Goal: Task Accomplishment & Management: Use online tool/utility

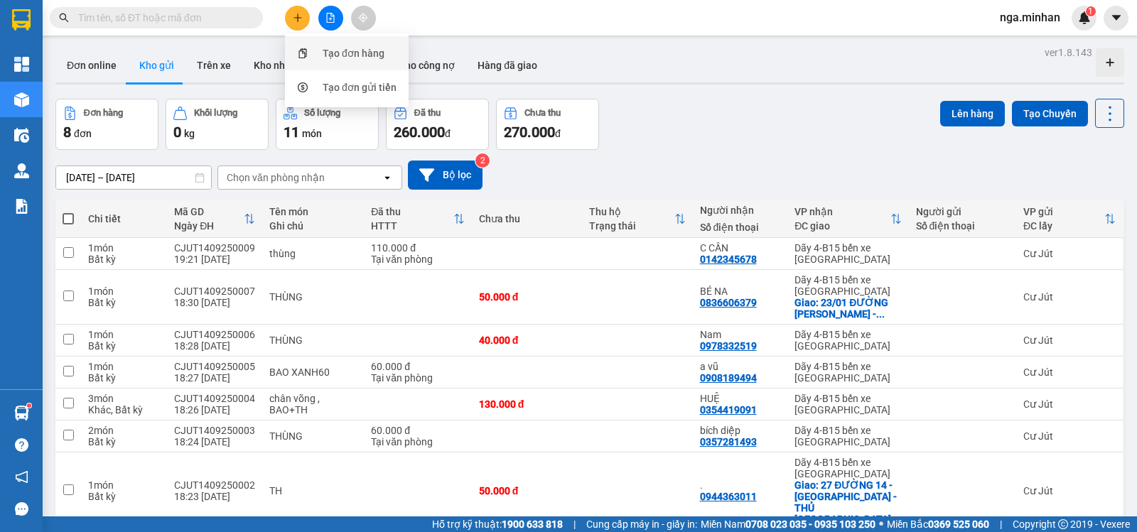
click at [352, 46] on div "Tạo đơn hàng" at bounding box center [354, 53] width 62 height 16
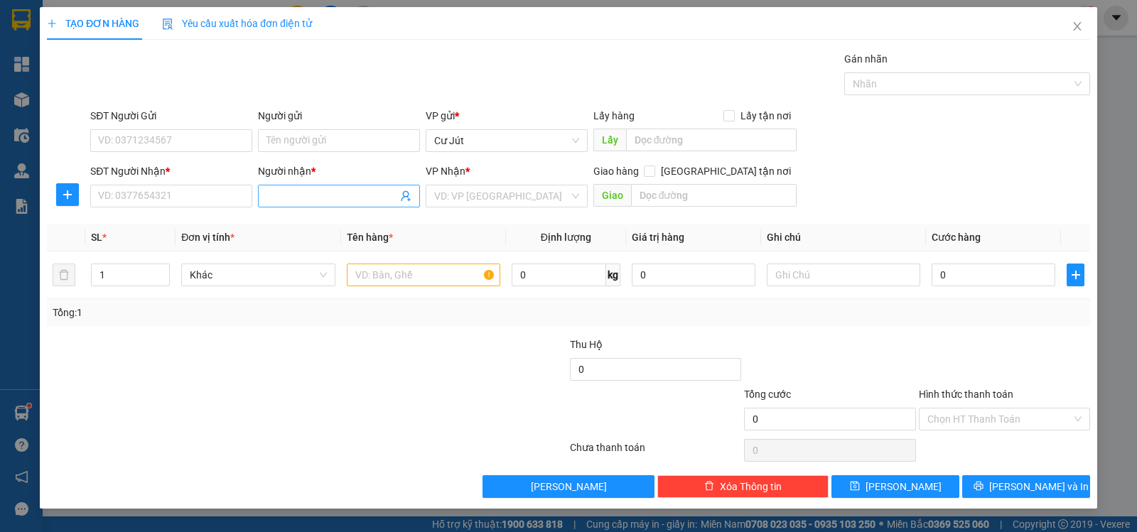
drag, startPoint x: 371, startPoint y: 201, endPoint x: 363, endPoint y: 202, distance: 7.9
click at [364, 202] on input "Người nhận *" at bounding box center [331, 196] width 131 height 16
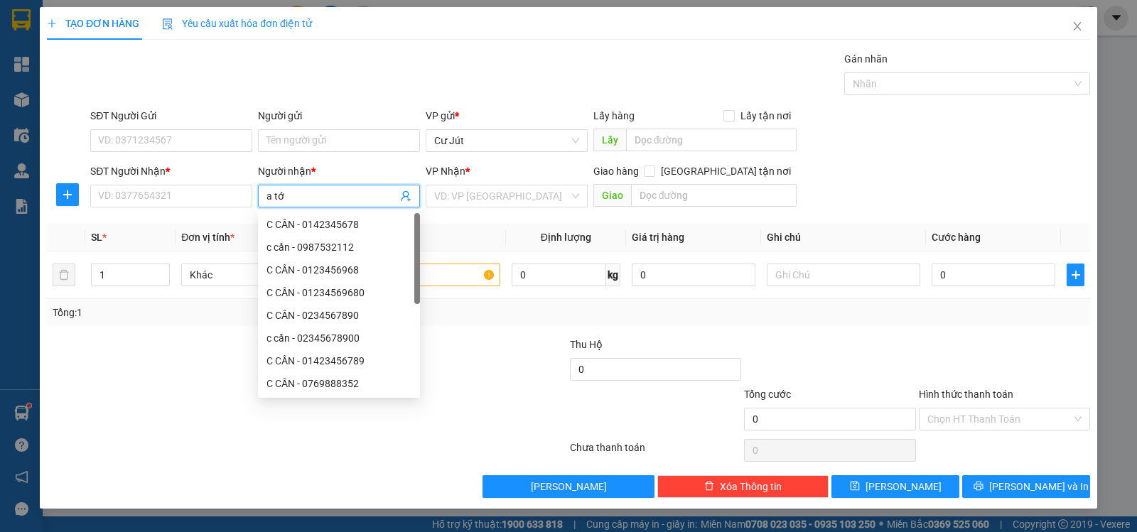
type input "a tới"
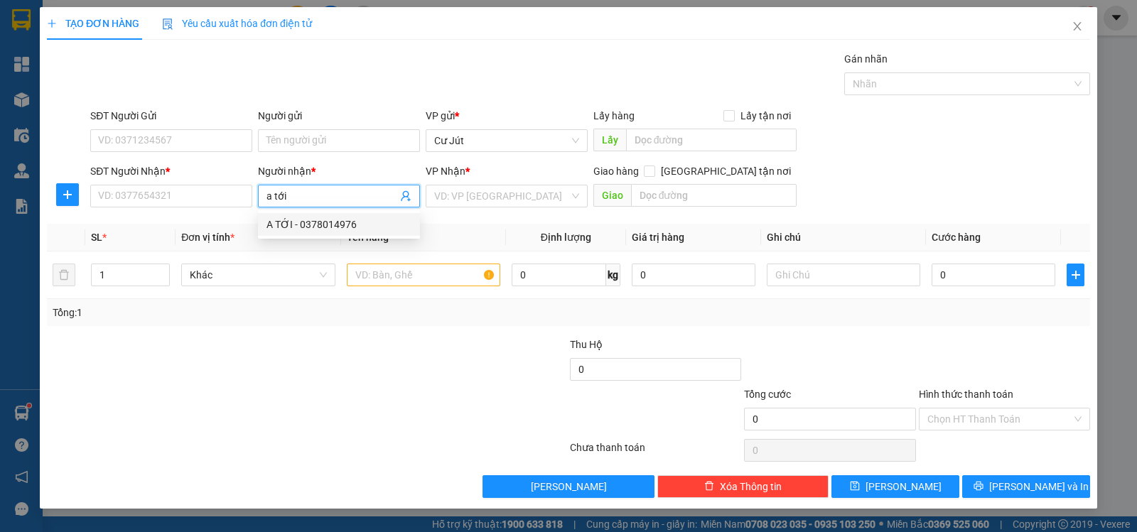
click at [293, 229] on div "A TỚI - 0378014976" at bounding box center [338, 225] width 145 height 16
type input "0378014976"
type input "A TỚI"
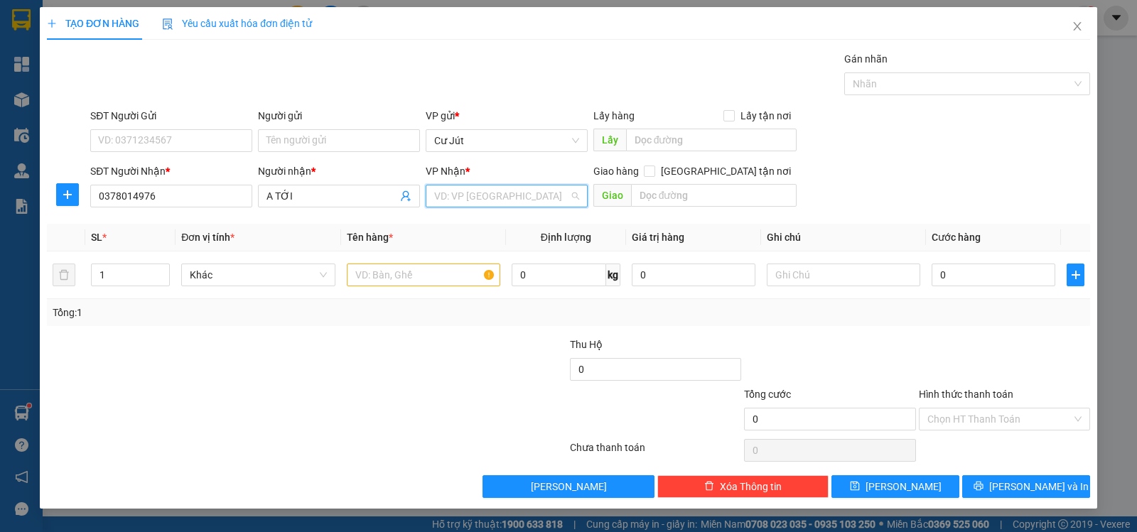
click at [502, 195] on input "search" at bounding box center [501, 195] width 135 height 21
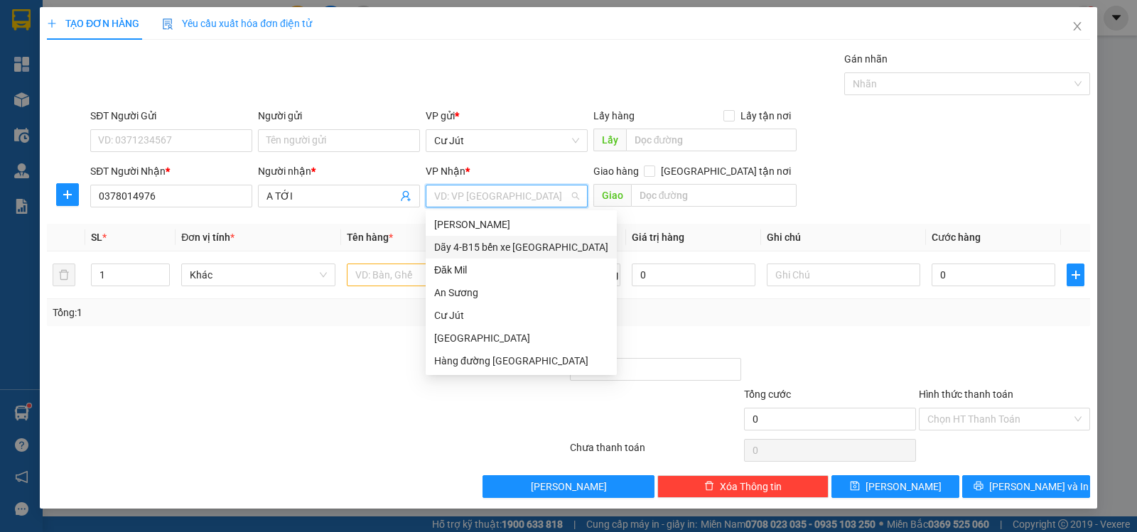
click at [513, 243] on div "Dãy 4-B15 bến xe [GEOGRAPHIC_DATA]" at bounding box center [521, 247] width 174 height 16
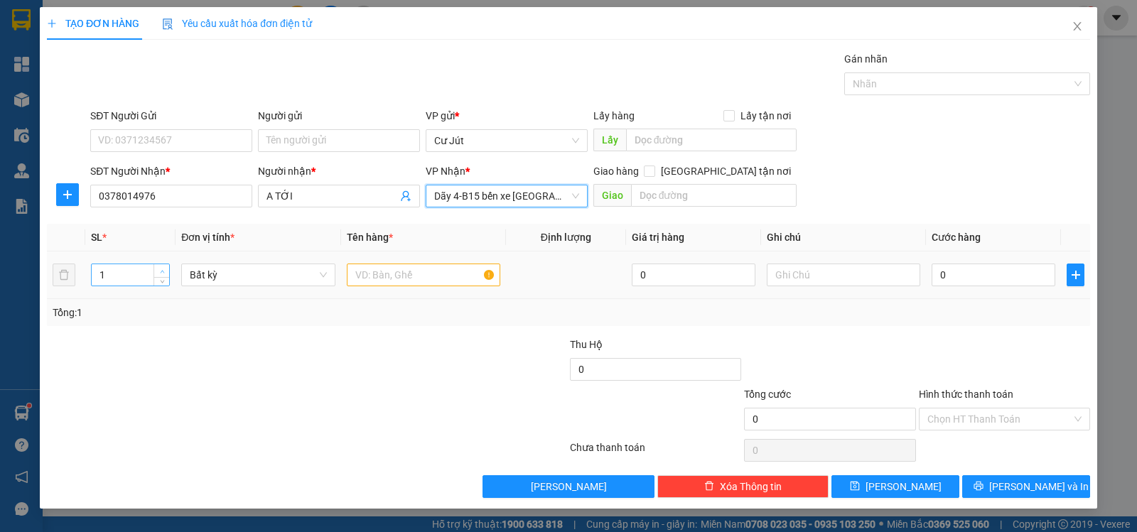
click at [161, 271] on icon "up" at bounding box center [162, 271] width 5 height 5
type input "6"
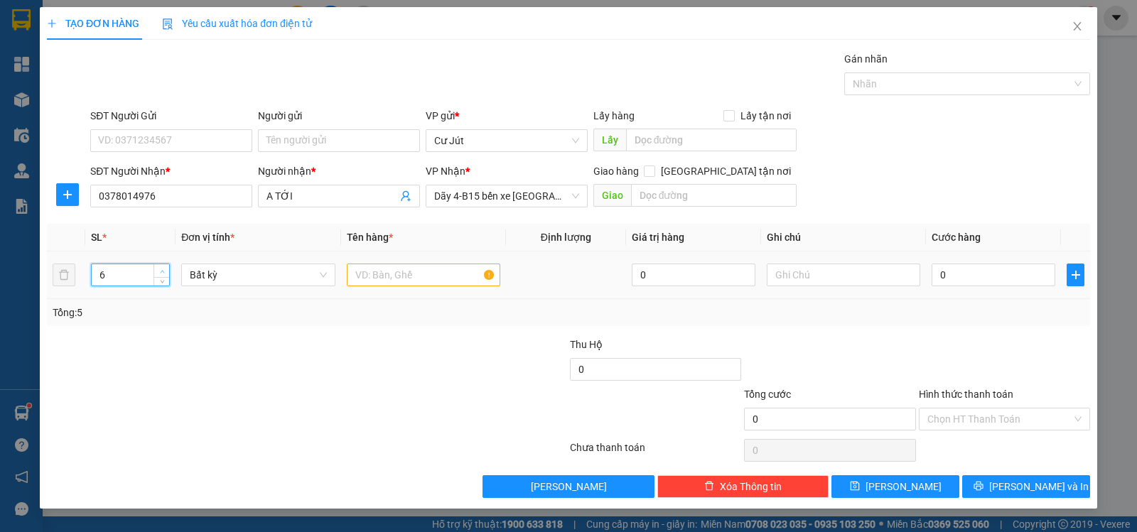
click at [161, 271] on icon "up" at bounding box center [162, 271] width 5 height 5
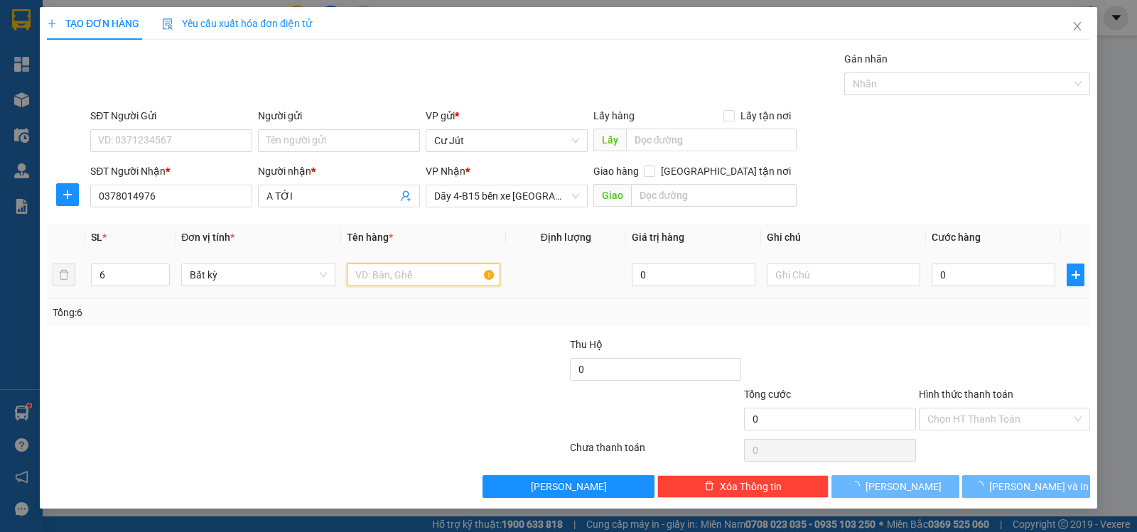
click at [413, 280] on input "text" at bounding box center [423, 275] width 153 height 23
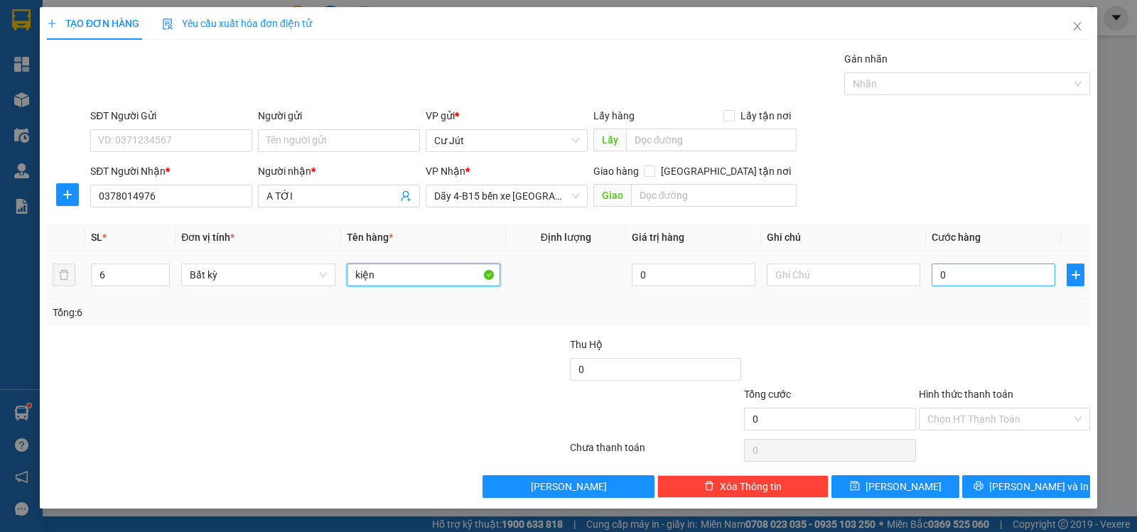
type input "kiện"
click at [980, 279] on input "0" at bounding box center [993, 275] width 124 height 23
type input "2"
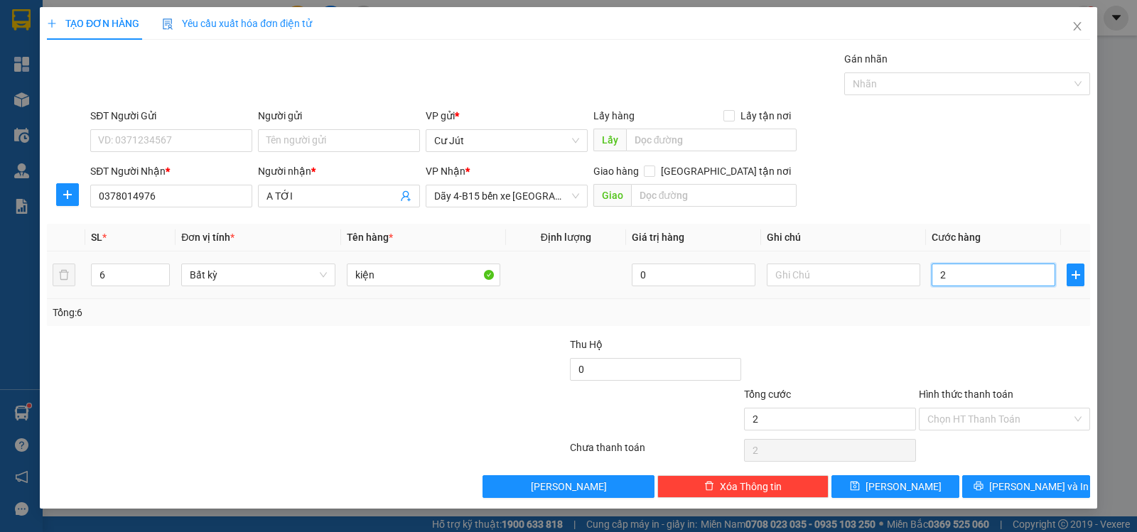
type input "28"
type input "280"
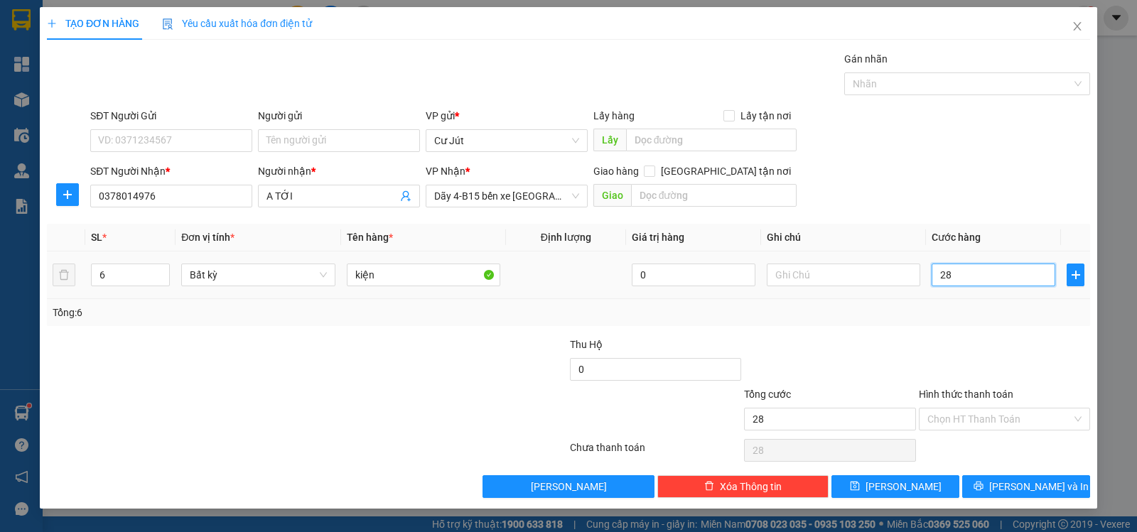
type input "280"
type input "280.000"
click at [1032, 486] on span "[PERSON_NAME] và In" at bounding box center [1038, 487] width 99 height 16
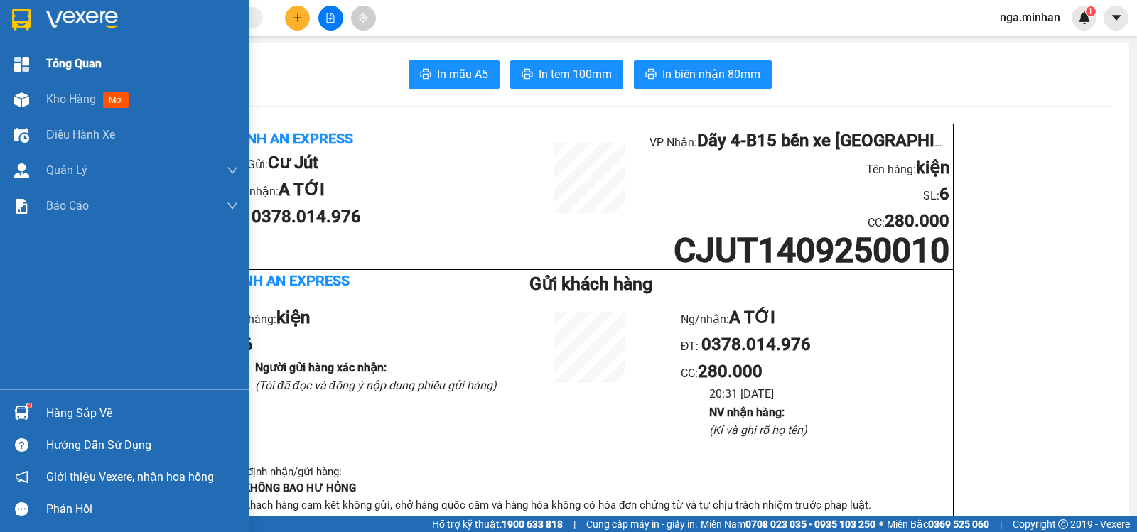
click at [30, 63] on div at bounding box center [21, 64] width 25 height 25
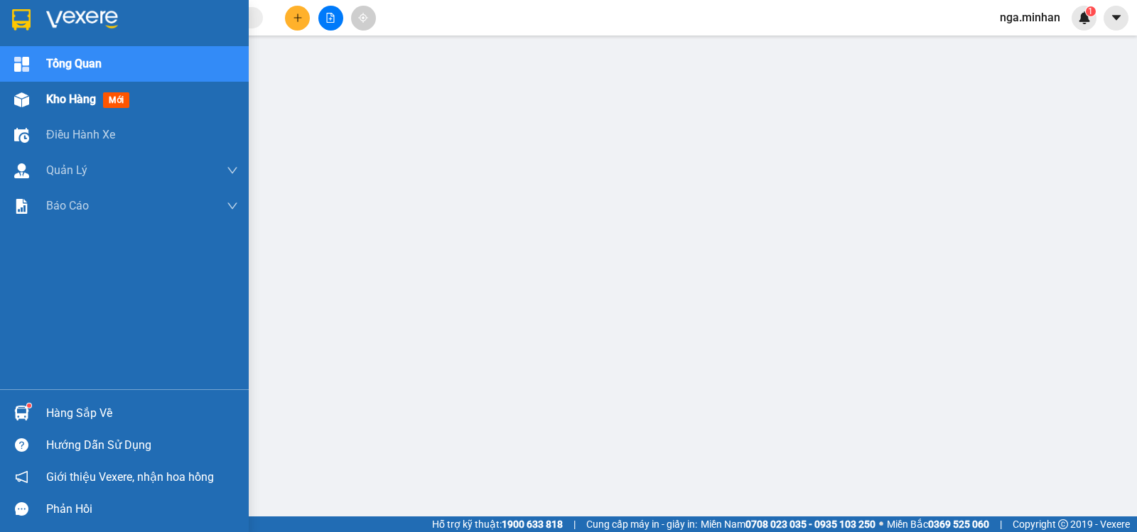
click at [41, 91] on div "Kho hàng mới" at bounding box center [124, 100] width 249 height 36
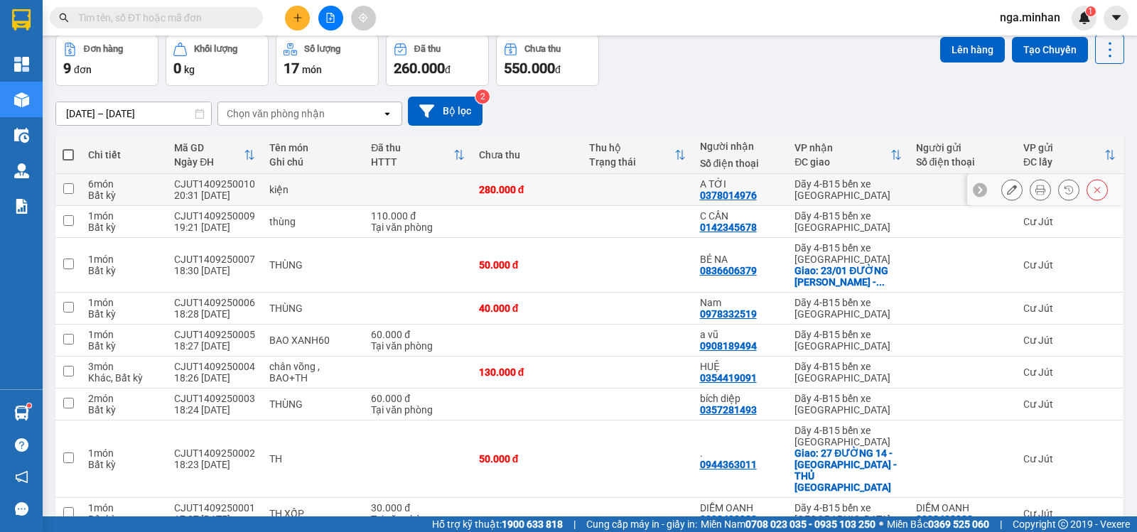
scroll to position [113, 0]
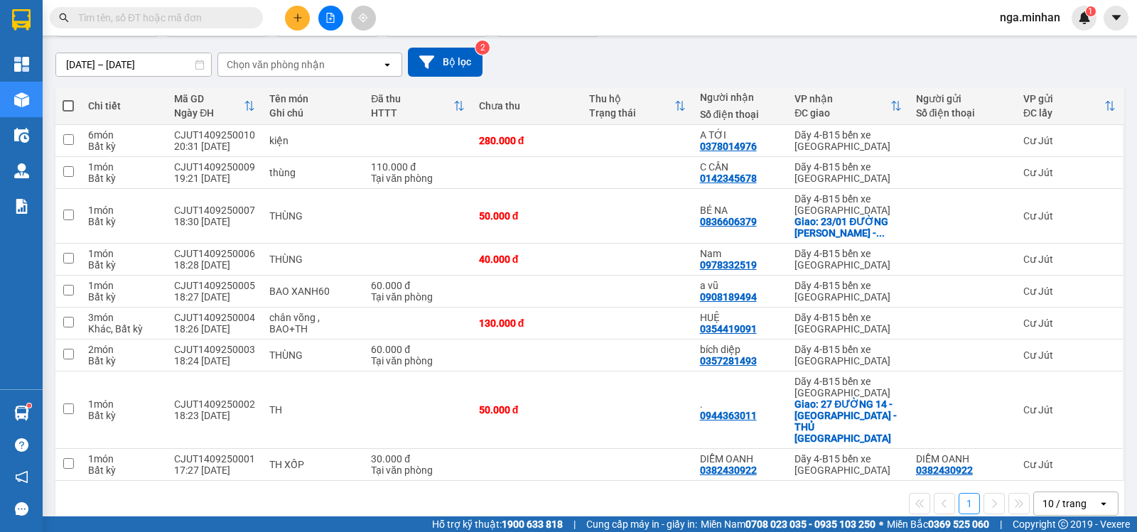
click at [67, 99] on label at bounding box center [68, 106] width 11 height 14
click at [68, 99] on input "checkbox" at bounding box center [68, 99] width 0 height 0
checkbox input "true"
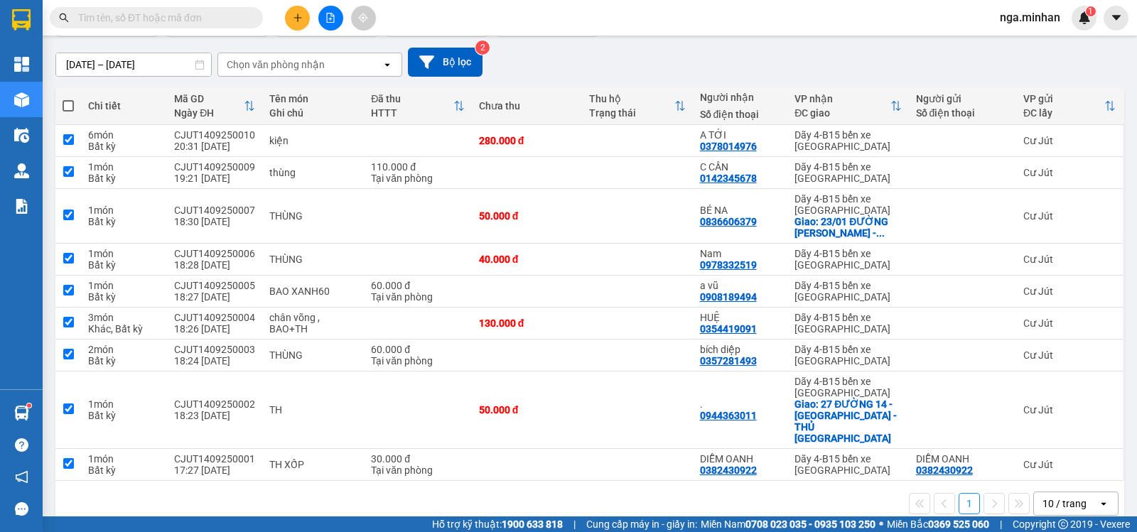
checkbox input "true"
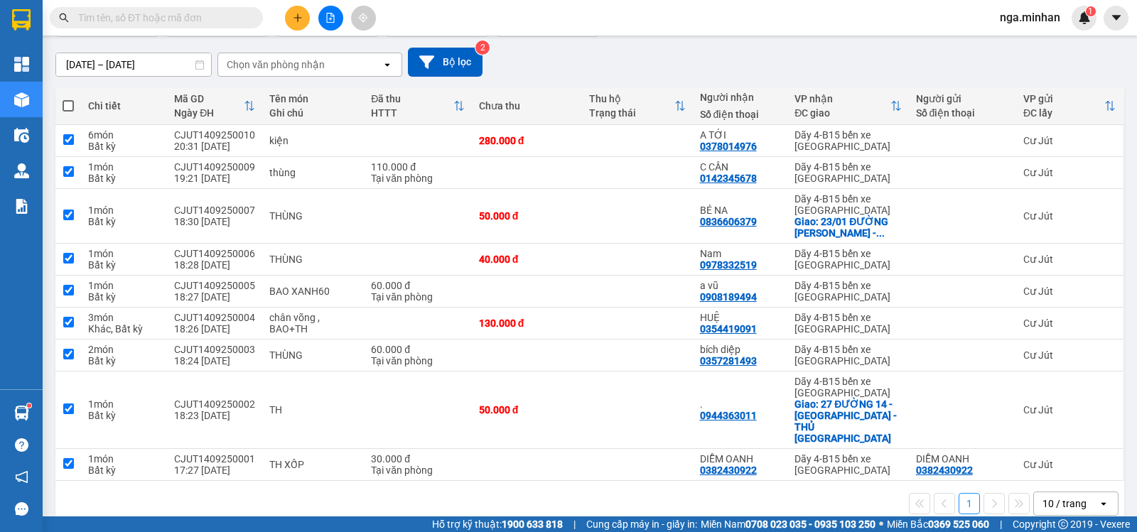
checkbox input "true"
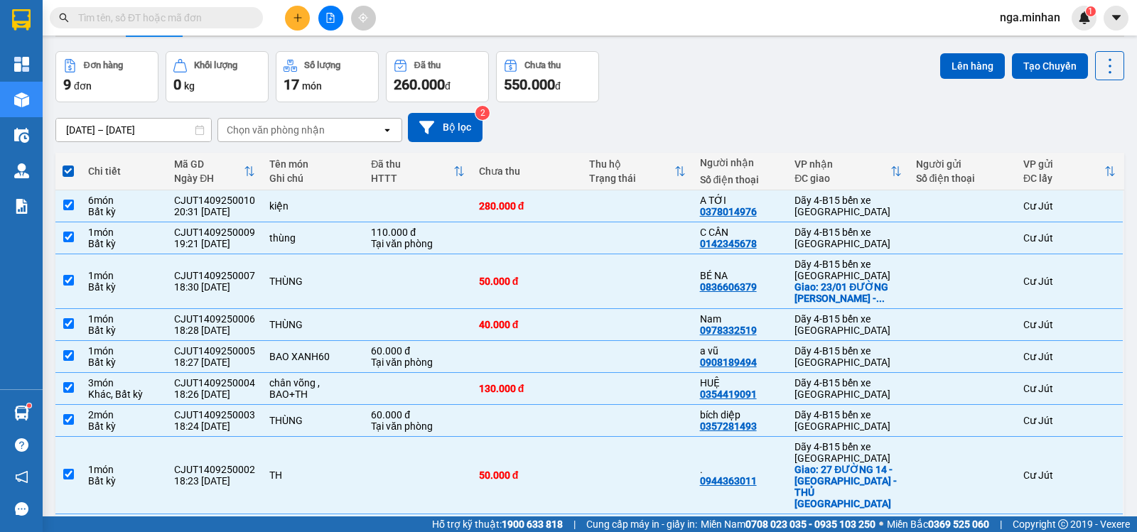
scroll to position [0, 0]
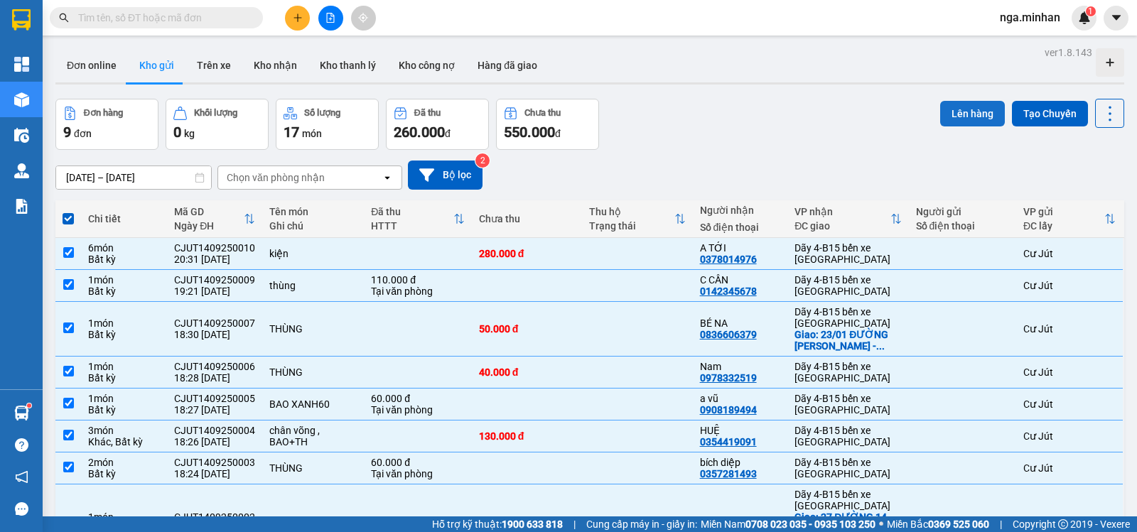
click at [975, 107] on button "Lên hàng" at bounding box center [972, 114] width 65 height 26
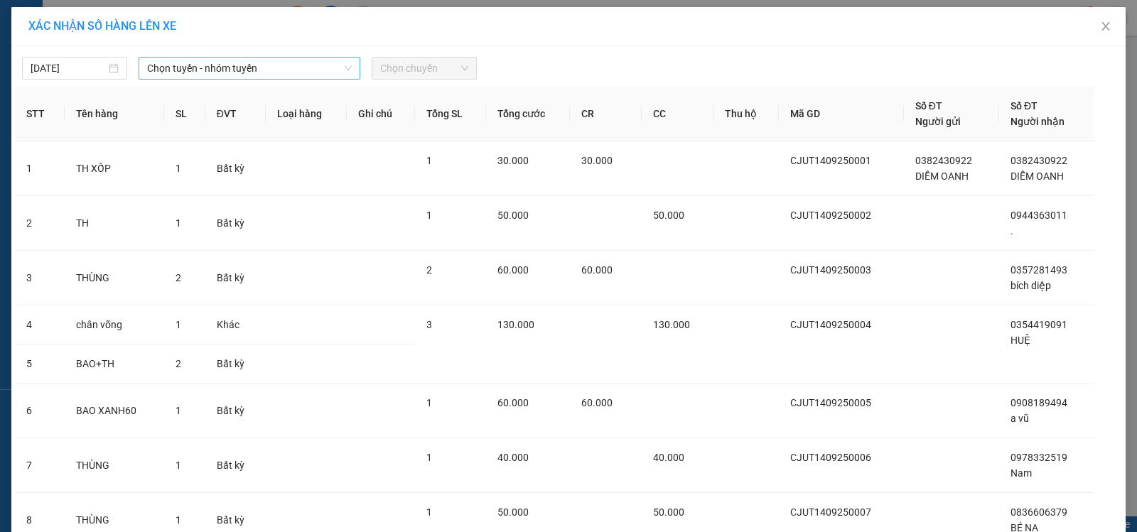
click at [227, 73] on span "Chọn tuyến - nhóm tuyến" at bounding box center [249, 68] width 205 height 21
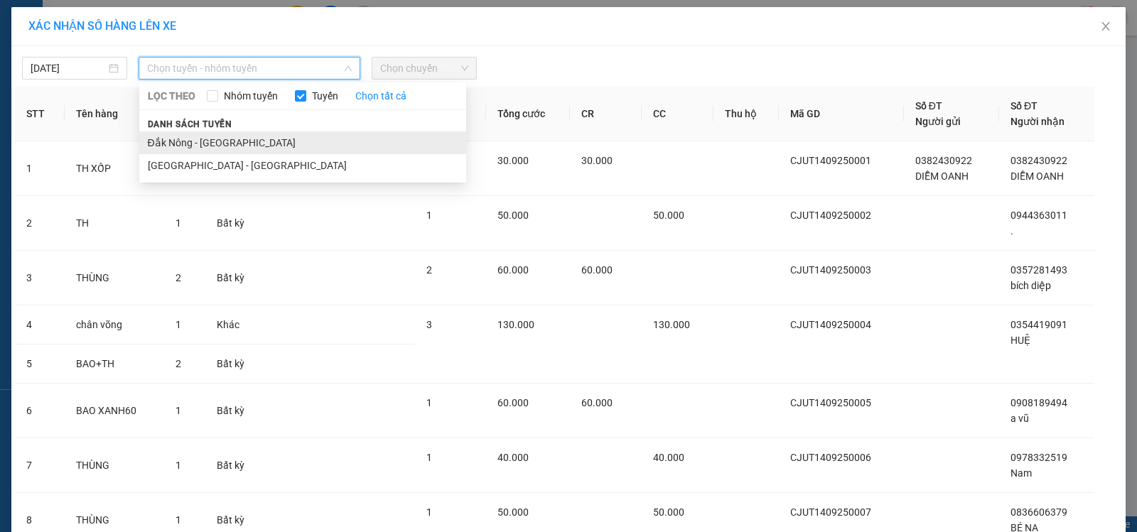
click at [202, 138] on li "Đắk Nông - [GEOGRAPHIC_DATA]" at bounding box center [302, 142] width 327 height 23
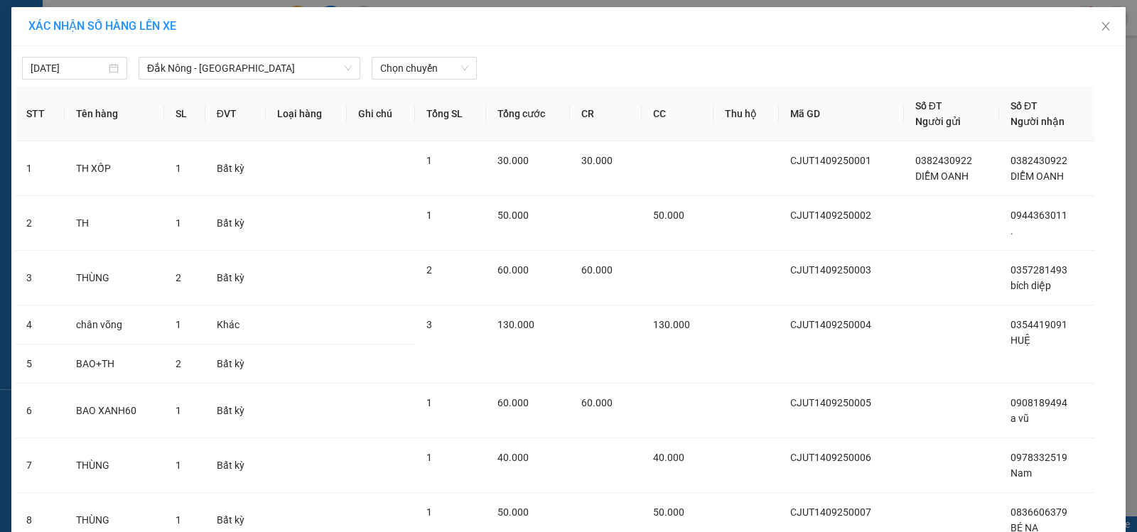
click at [421, 81] on div "[DATE] [GEOGRAPHIC_DATA] - [GEOGRAPHIC_DATA] LỌC THEO Nhóm tuyến Tuyến Chọn tất…" at bounding box center [568, 395] width 1114 height 698
click at [432, 67] on span "Chọn chuyến" at bounding box center [424, 68] width 88 height 21
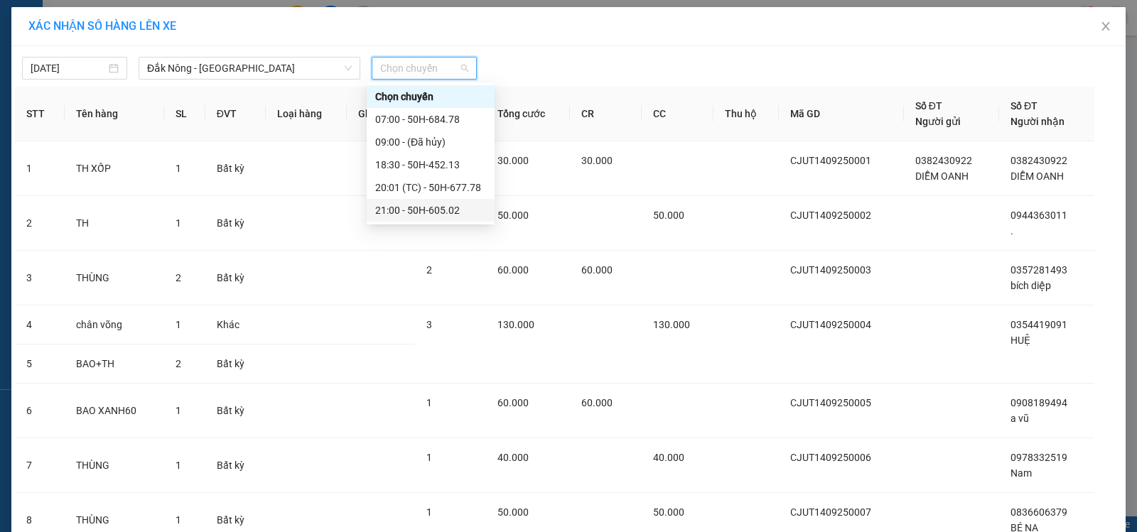
click at [433, 209] on div "21:00 - 50H-605.02" at bounding box center [430, 210] width 111 height 16
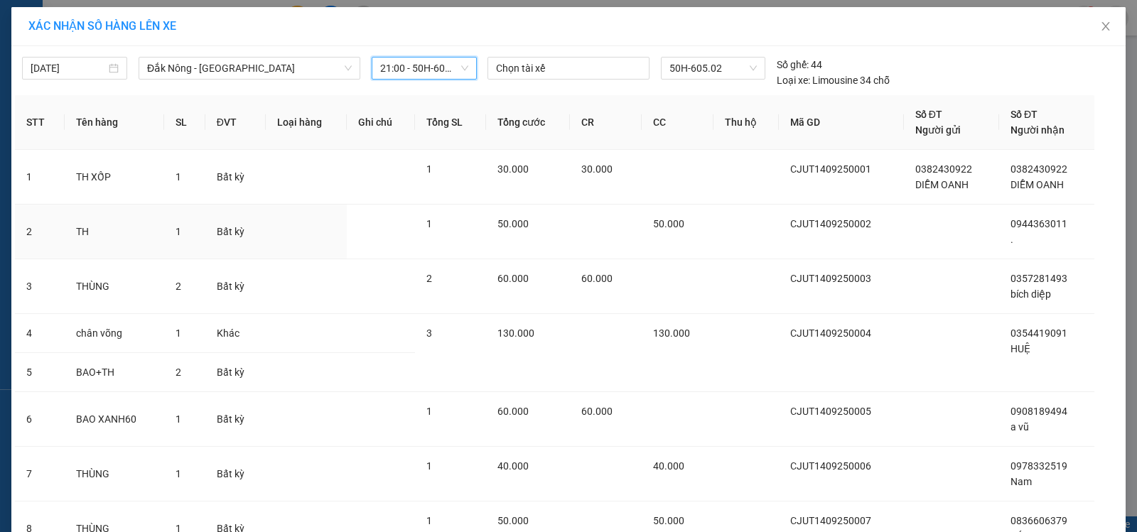
click at [433, 209] on td "1" at bounding box center [450, 232] width 71 height 55
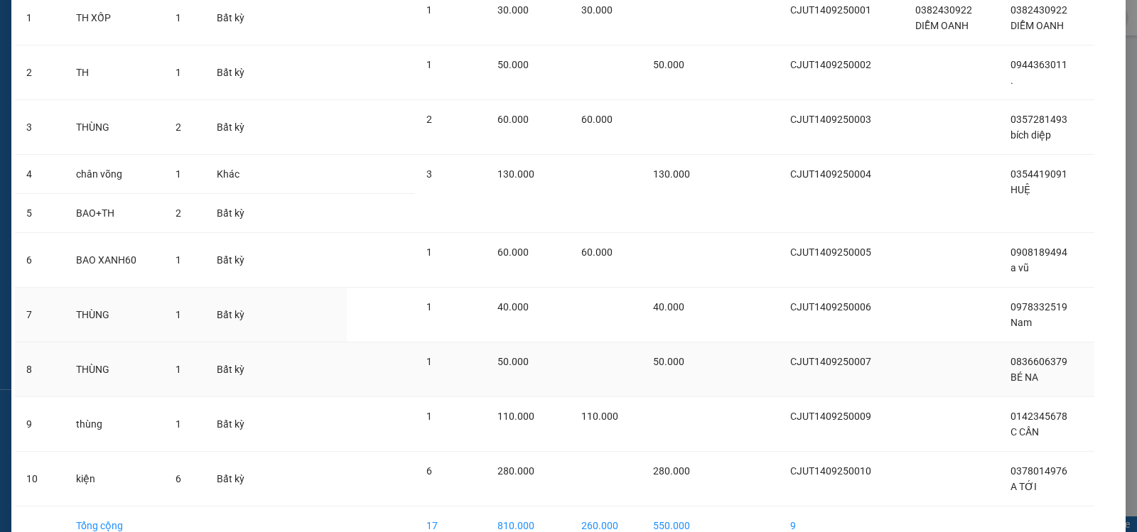
scroll to position [237, 0]
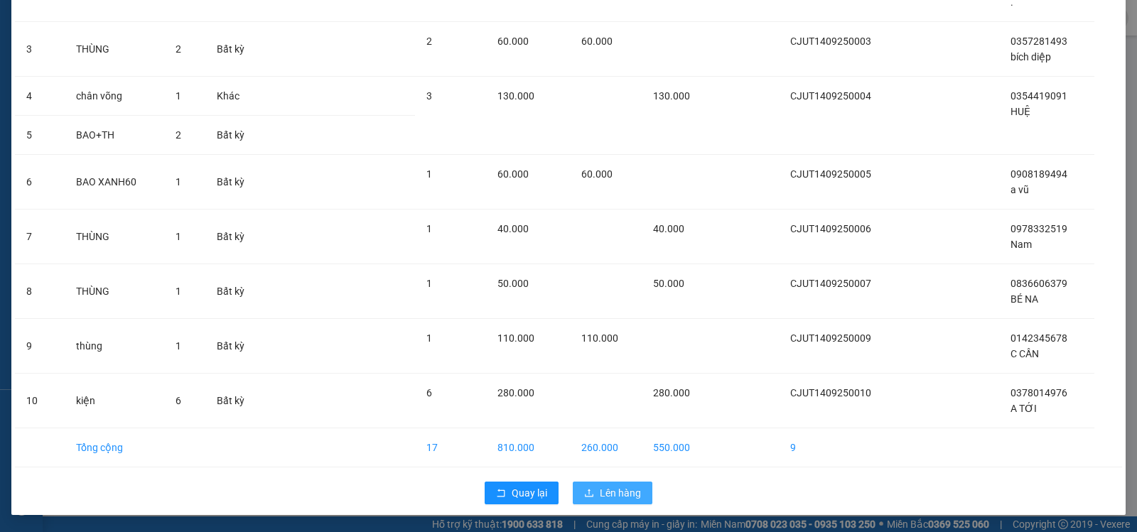
click at [620, 489] on span "Lên hàng" at bounding box center [620, 493] width 41 height 16
